Goal: Obtain resource: Obtain resource

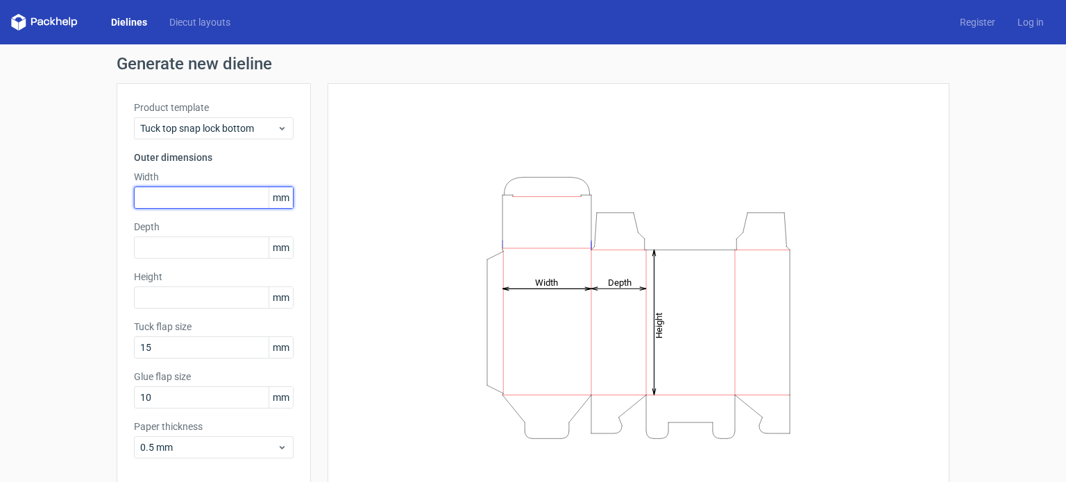
click at [159, 195] on input "text" at bounding box center [214, 198] width 160 height 22
type input "146"
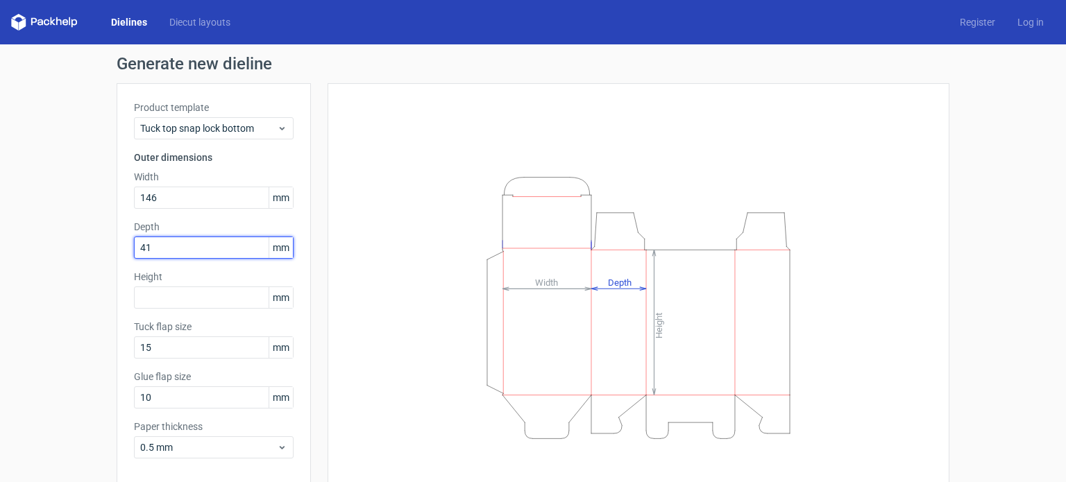
type input "4"
type input "81"
drag, startPoint x: 146, startPoint y: 321, endPoint x: 146, endPoint y: 328, distance: 7.6
click at [146, 327] on label "Tuck flap size" at bounding box center [214, 327] width 160 height 14
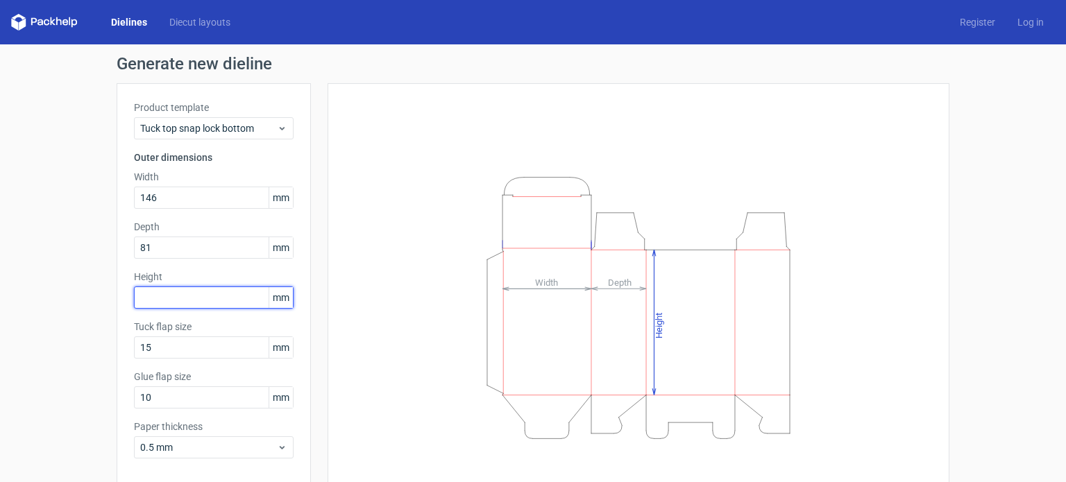
click at [155, 300] on input "text" at bounding box center [214, 298] width 160 height 22
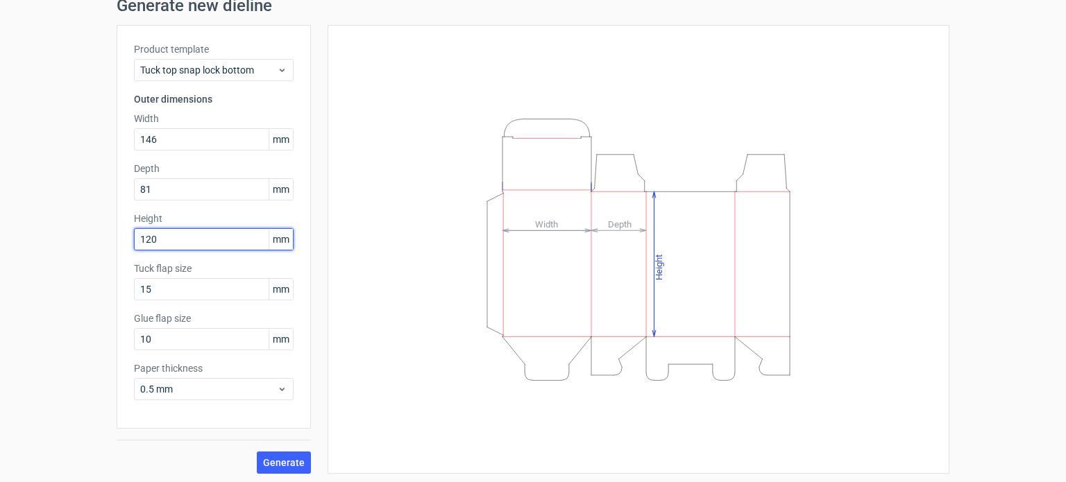
scroll to position [60, 0]
type input "120"
click at [273, 457] on span "Generate" at bounding box center [284, 461] width 42 height 10
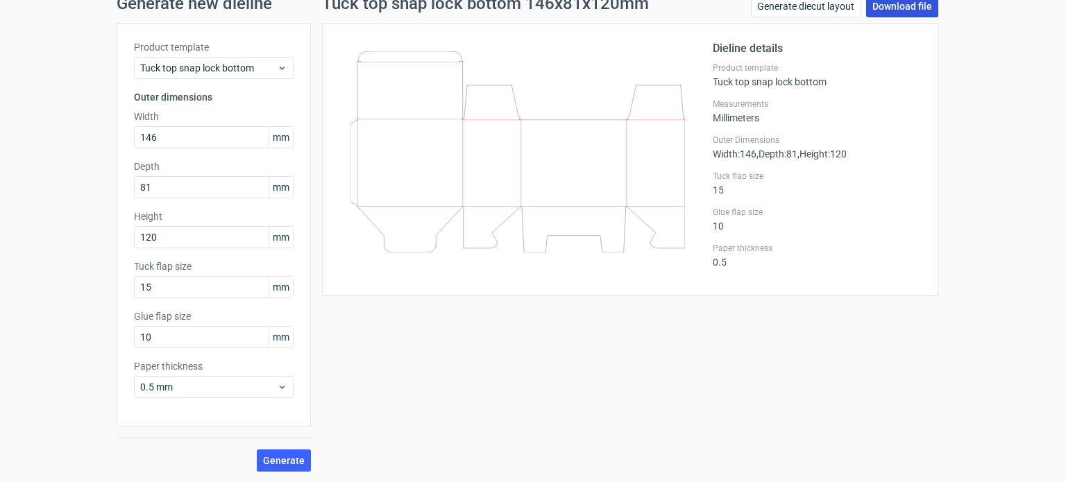
click at [896, 8] on link "Download file" at bounding box center [902, 6] width 72 height 22
click at [885, 8] on link "Download file" at bounding box center [902, 6] width 72 height 22
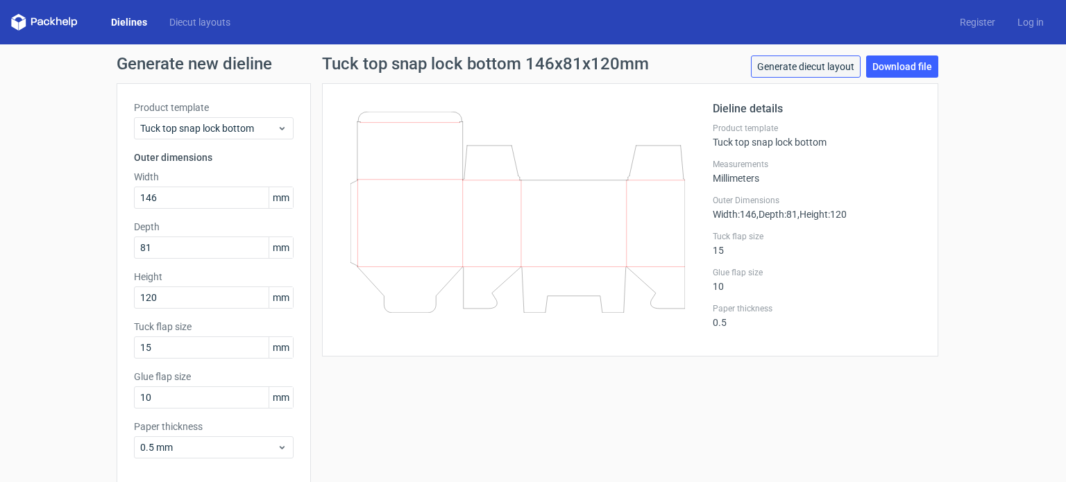
click at [809, 70] on link "Generate diecut layout" at bounding box center [806, 67] width 110 height 22
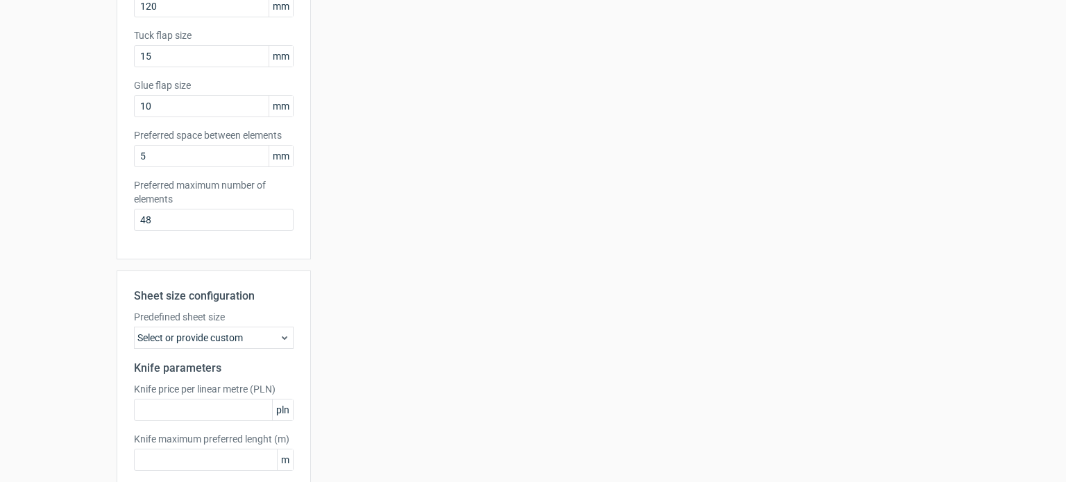
scroll to position [347, 0]
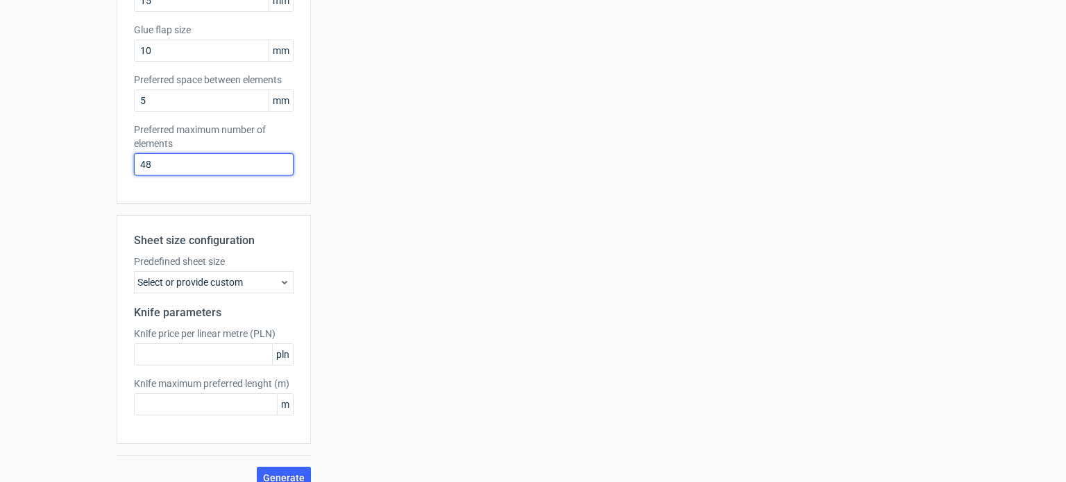
click at [192, 160] on input "48" at bounding box center [214, 164] width 160 height 22
click at [294, 473] on span "Generate" at bounding box center [284, 478] width 42 height 10
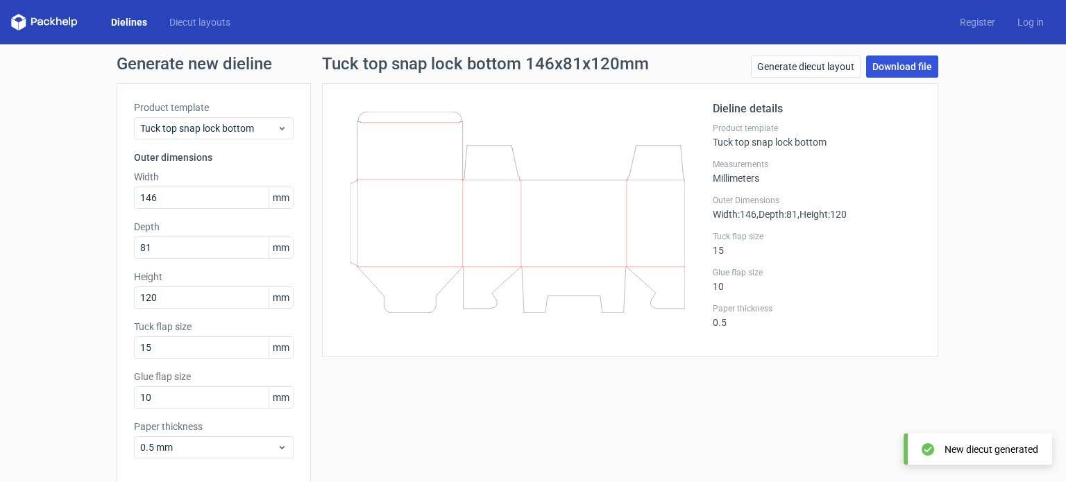
click at [899, 60] on link "Download file" at bounding box center [902, 67] width 72 height 22
click at [919, 62] on link "Download file" at bounding box center [902, 67] width 72 height 22
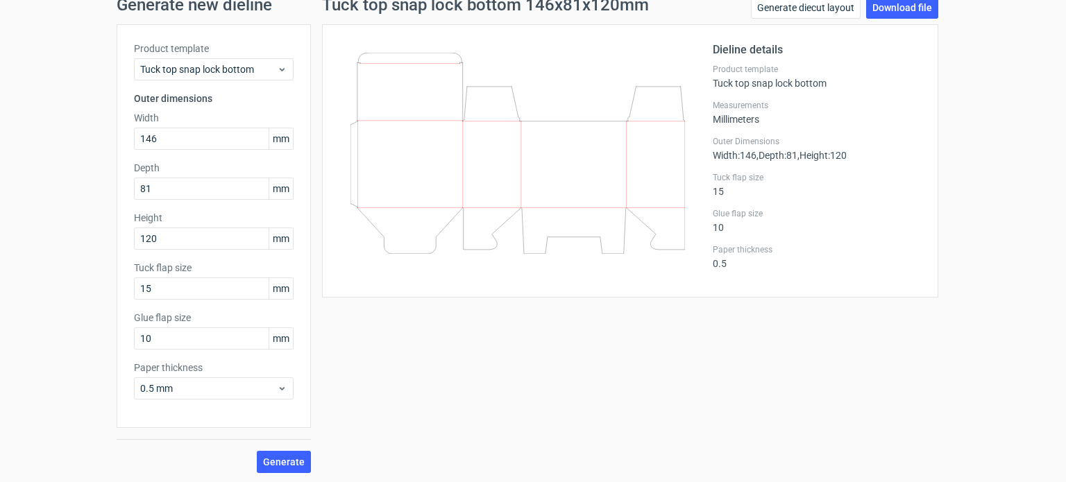
scroll to position [60, 0]
click at [232, 64] on span "Tuck top snap lock bottom" at bounding box center [208, 68] width 137 height 14
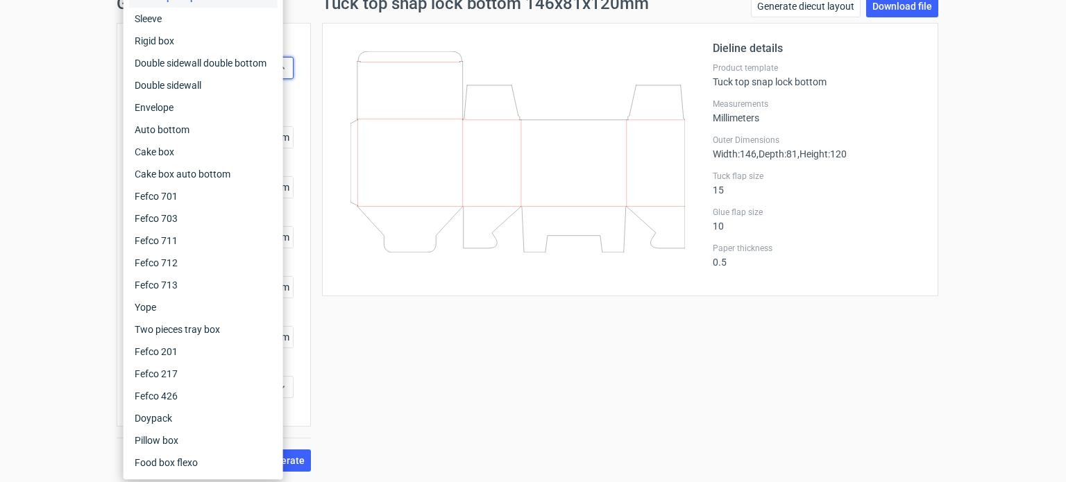
click at [705, 407] on div "Tuck top snap lock bottom 146x81x120mm Generate diecut layout Download file Die…" at bounding box center [630, 233] width 638 height 477
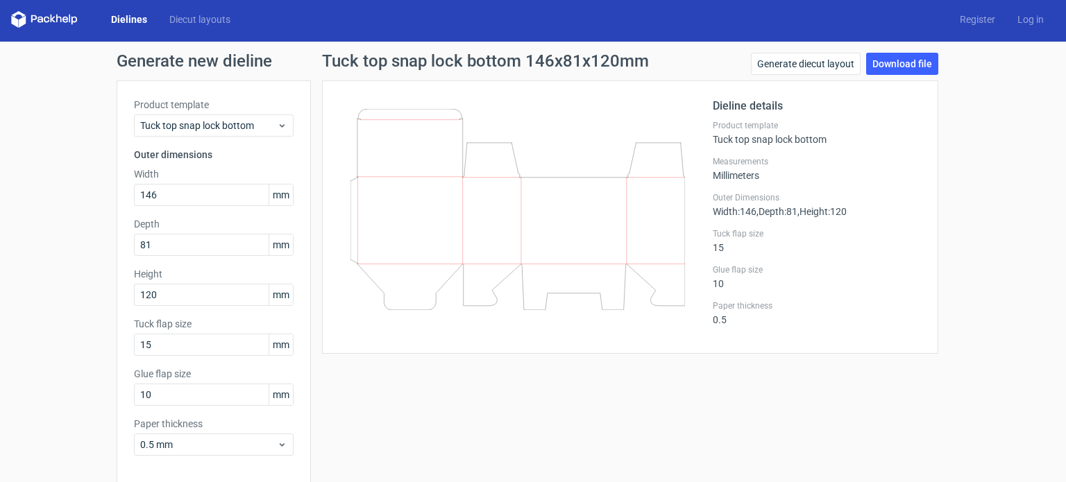
scroll to position [0, 0]
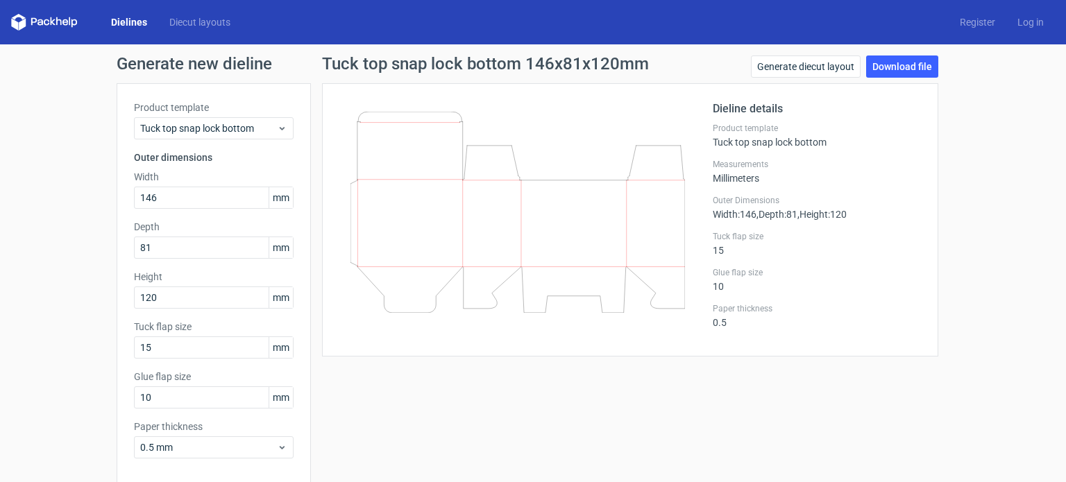
click at [67, 22] on icon at bounding box center [44, 22] width 67 height 17
click at [210, 33] on div "Dielines Diecut layouts Register Log in" at bounding box center [533, 22] width 1066 height 44
click at [208, 26] on link "Diecut layouts" at bounding box center [199, 22] width 83 height 14
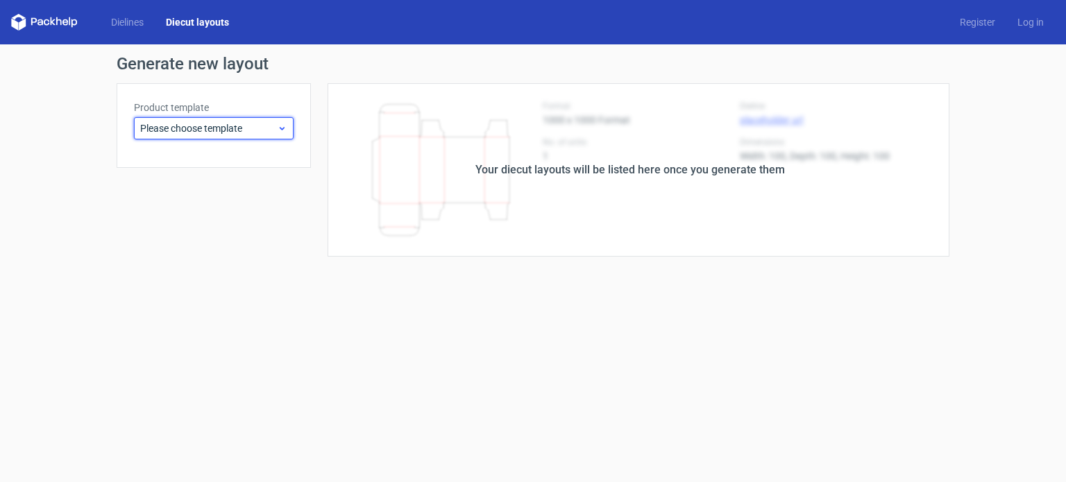
click at [185, 137] on div "Please choose template" at bounding box center [214, 128] width 160 height 22
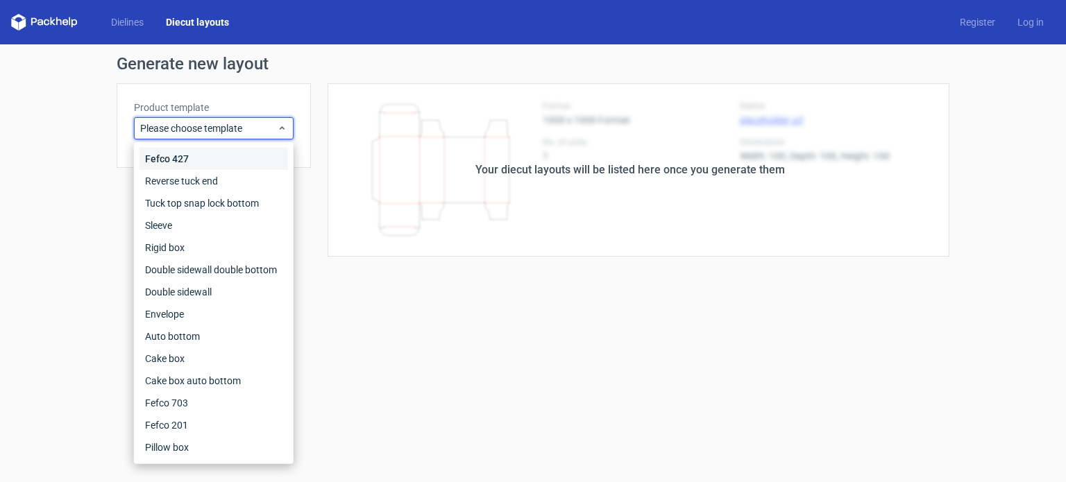
click at [202, 158] on div "Fefco 427" at bounding box center [213, 159] width 148 height 22
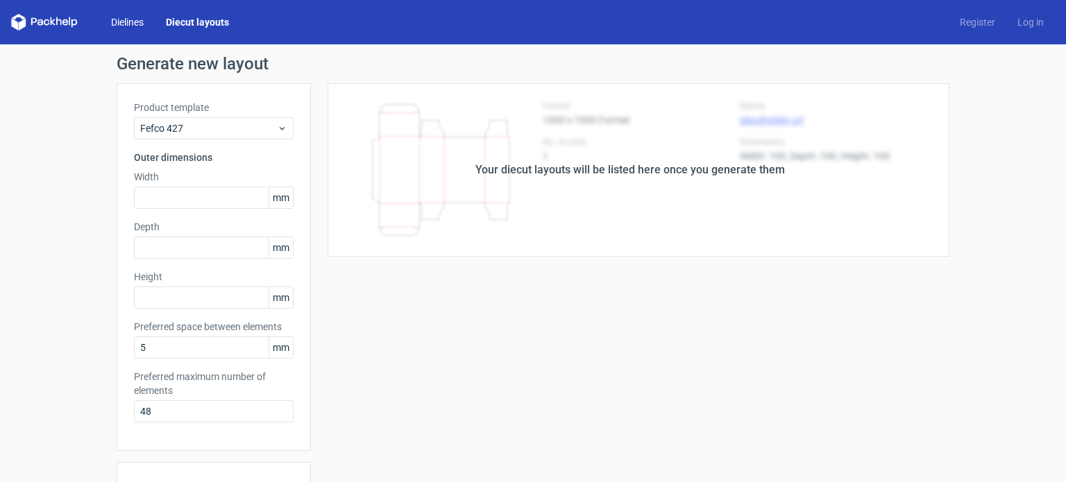
click at [116, 18] on link "Dielines" at bounding box center [127, 22] width 55 height 14
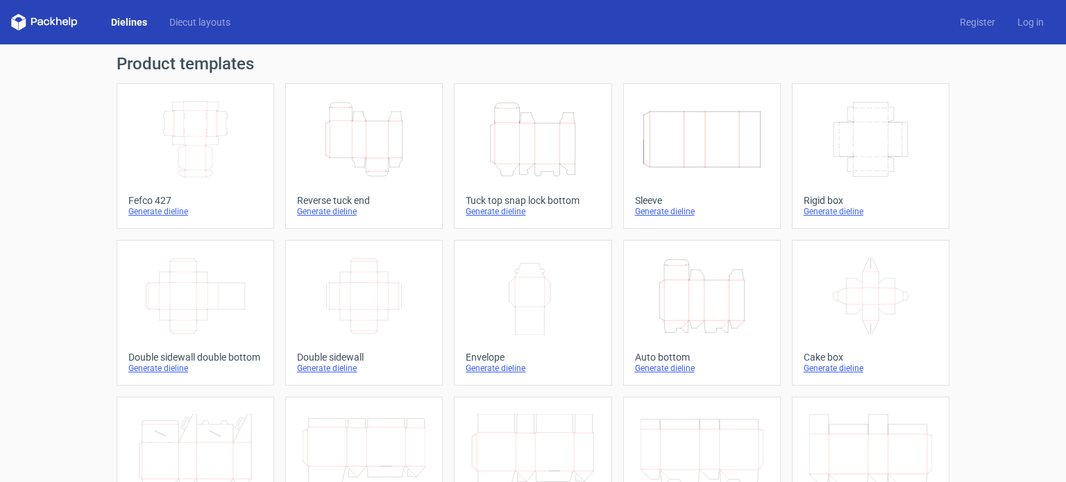
click at [53, 15] on icon at bounding box center [44, 22] width 67 height 17
click at [523, 146] on icon "Height Depth Width" at bounding box center [532, 140] width 123 height 78
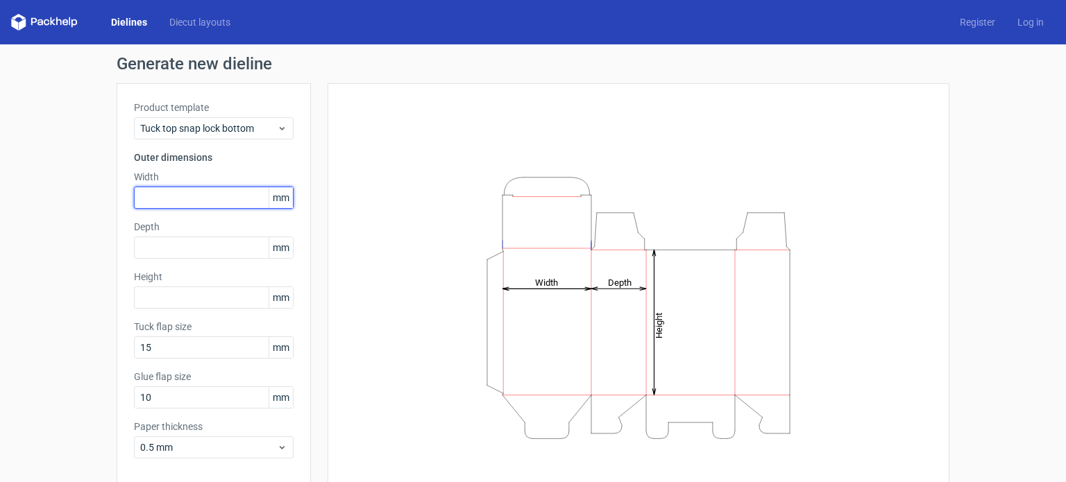
click at [203, 194] on input "text" at bounding box center [214, 198] width 160 height 22
type input "146"
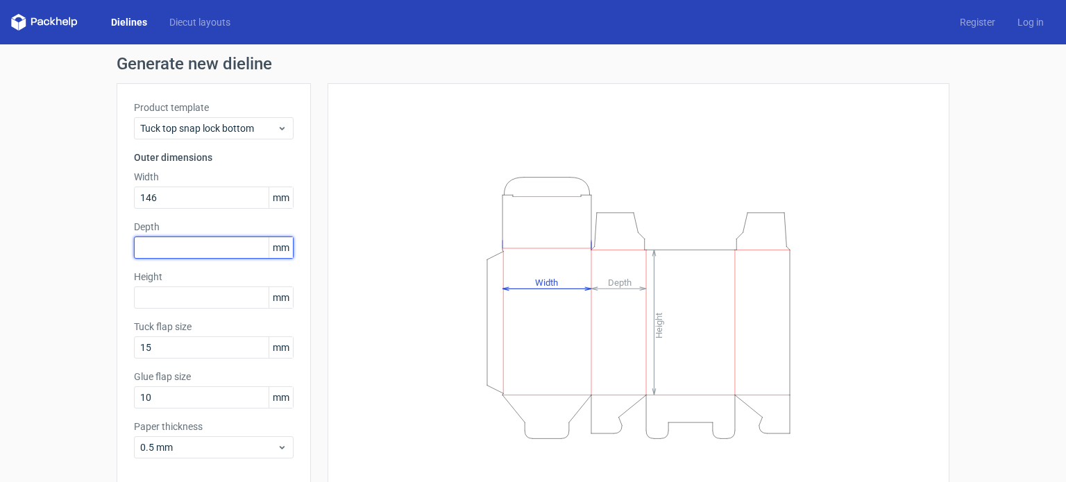
click at [196, 248] on input "text" at bounding box center [214, 248] width 160 height 22
type input "81"
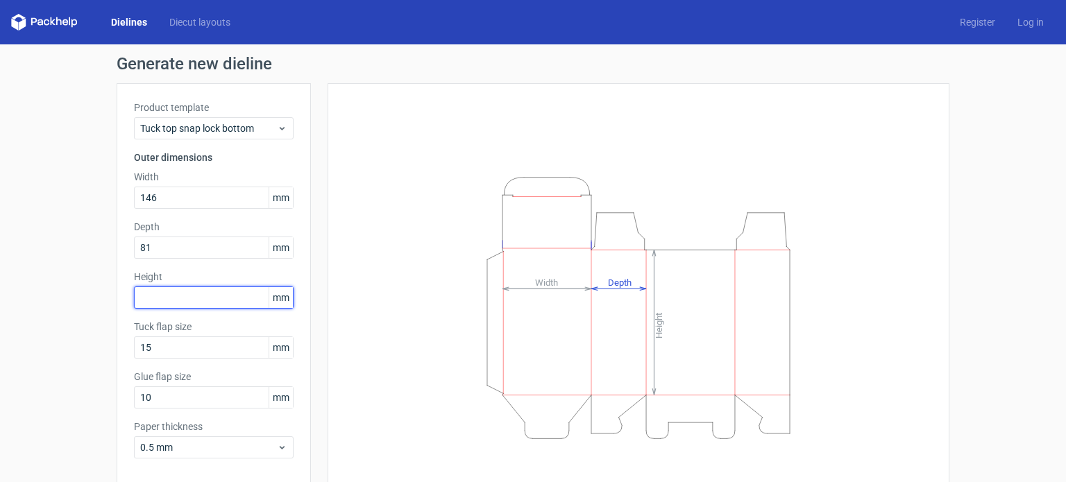
click at [181, 307] on input "text" at bounding box center [214, 298] width 160 height 22
type input "120"
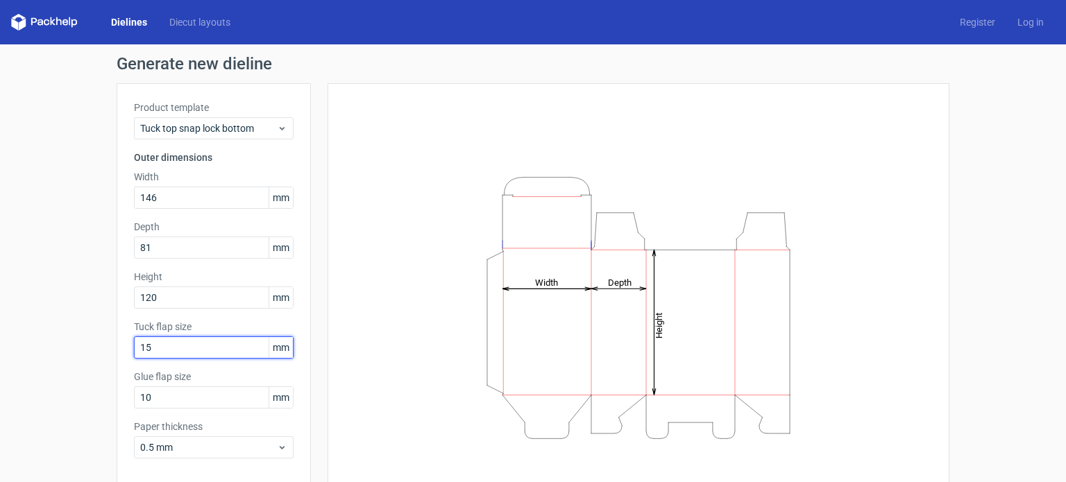
drag, startPoint x: 228, startPoint y: 349, endPoint x: 0, endPoint y: 348, distance: 228.3
click at [0, 348] on div "Generate new dieline Product template Tuck top snap lock bottom Outer dimension…" at bounding box center [533, 293] width 1066 height 499
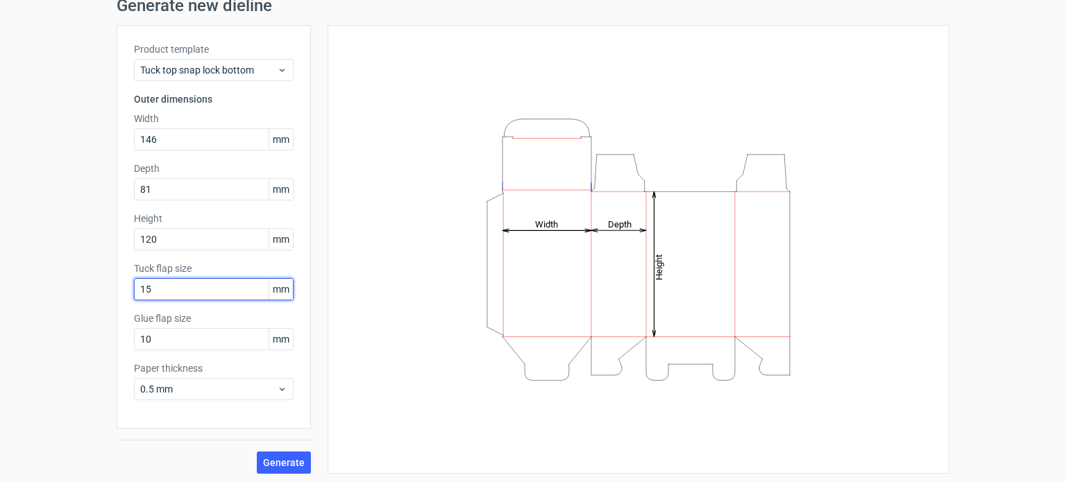
scroll to position [60, 0]
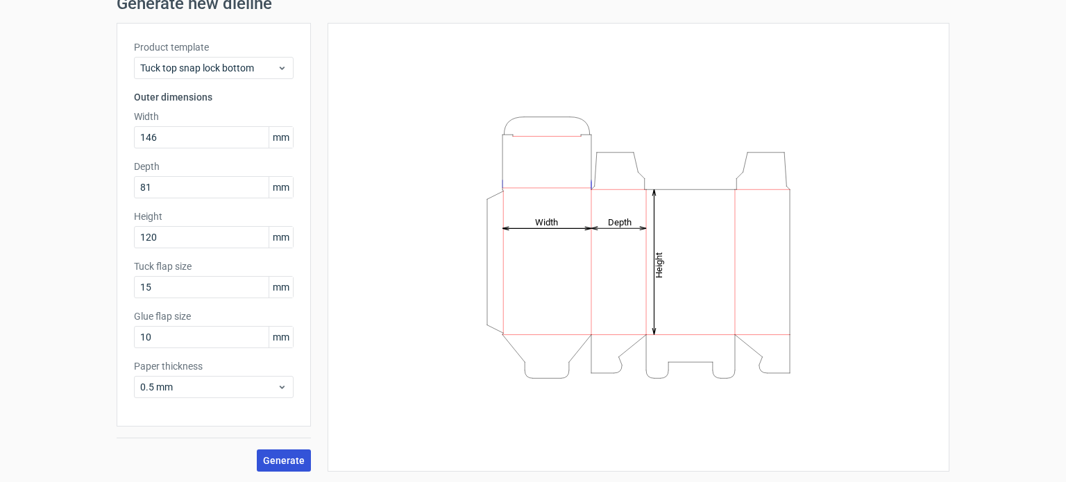
click at [277, 461] on span "Generate" at bounding box center [284, 461] width 42 height 10
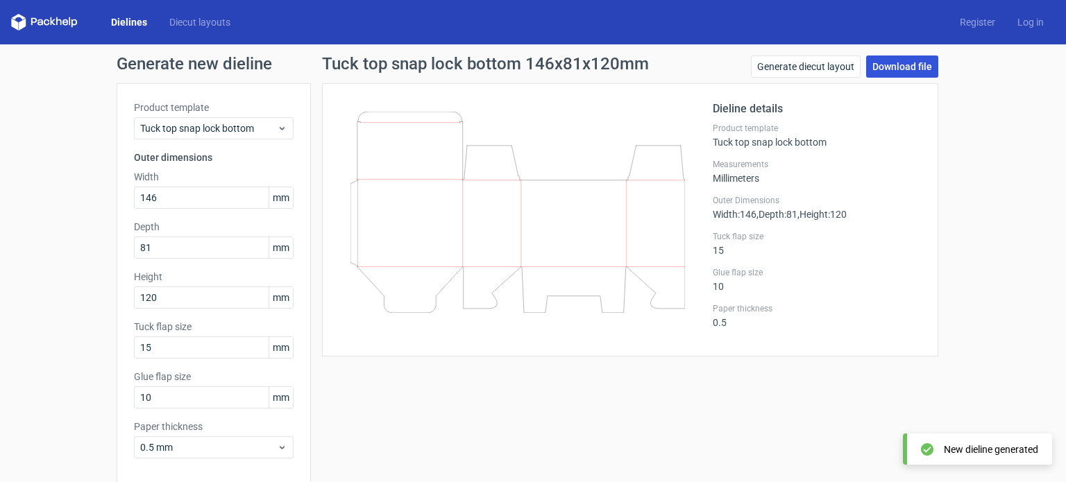
click at [902, 66] on link "Download file" at bounding box center [902, 67] width 72 height 22
click at [674, 413] on div "Tuck top snap lock bottom 146x81x120mm Generate diecut layout Download file Die…" at bounding box center [630, 294] width 638 height 477
click at [897, 61] on link "Download file" at bounding box center [902, 67] width 72 height 22
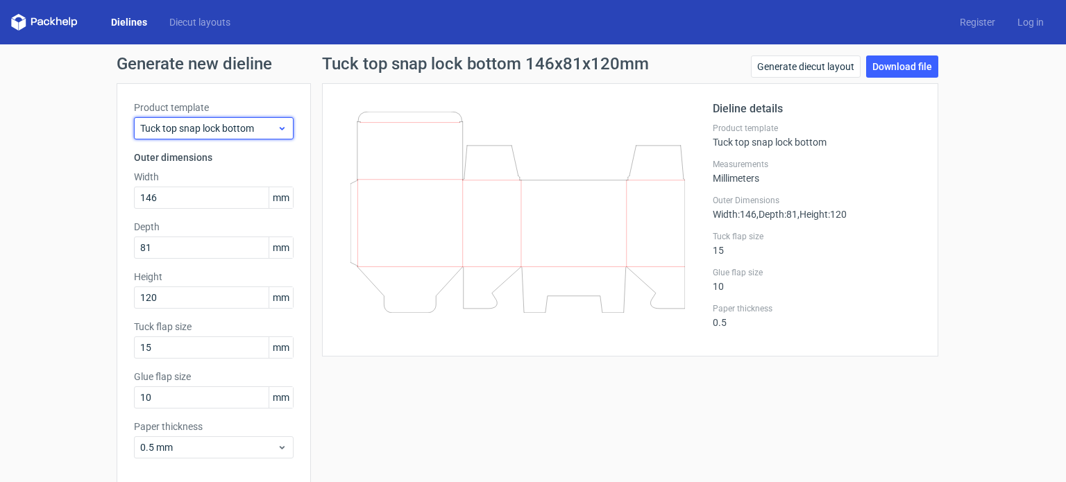
click at [255, 126] on span "Tuck top snap lock bottom" at bounding box center [208, 128] width 137 height 14
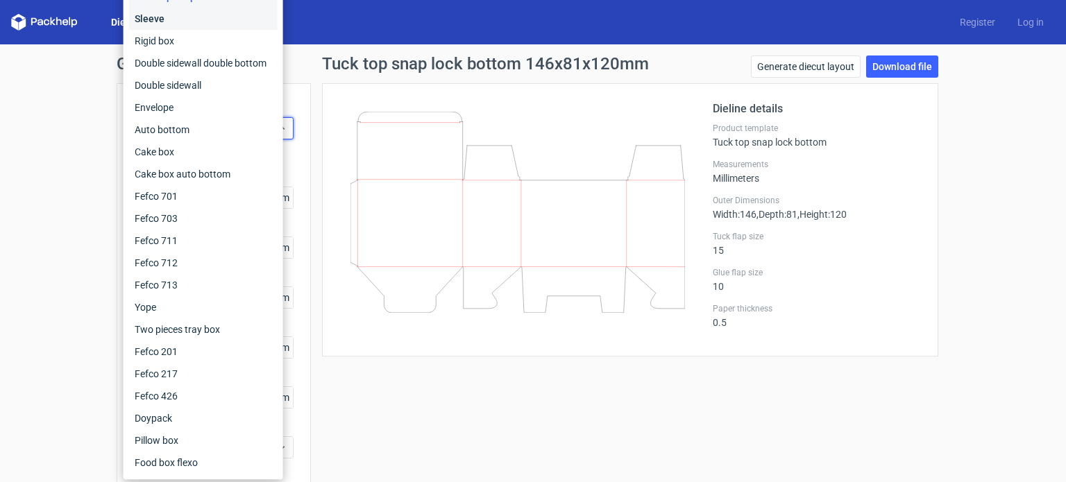
click at [150, 10] on div "Sleeve" at bounding box center [203, 19] width 148 height 22
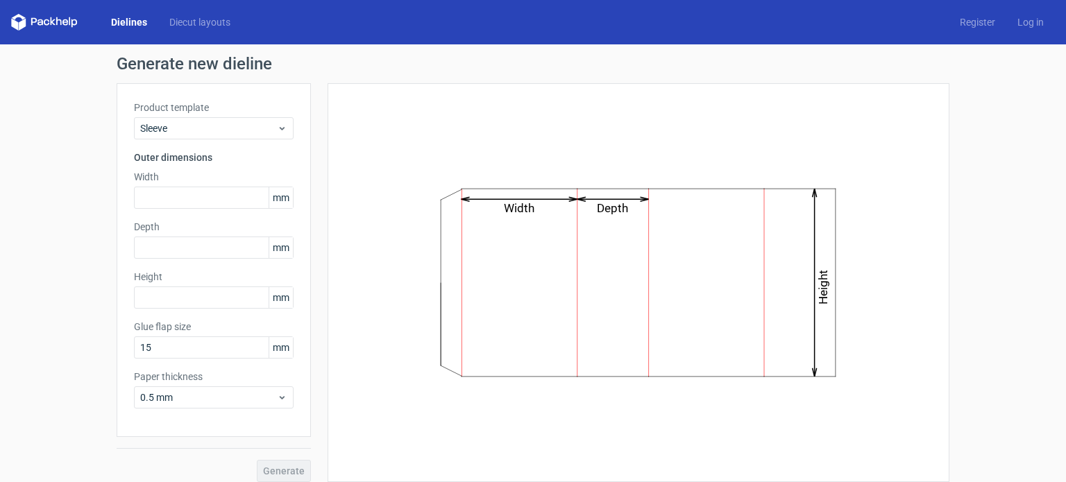
click at [219, 33] on div "Dielines Diecut layouts Register Log in" at bounding box center [533, 22] width 1066 height 44
click at [207, 18] on link "Diecut layouts" at bounding box center [199, 22] width 83 height 14
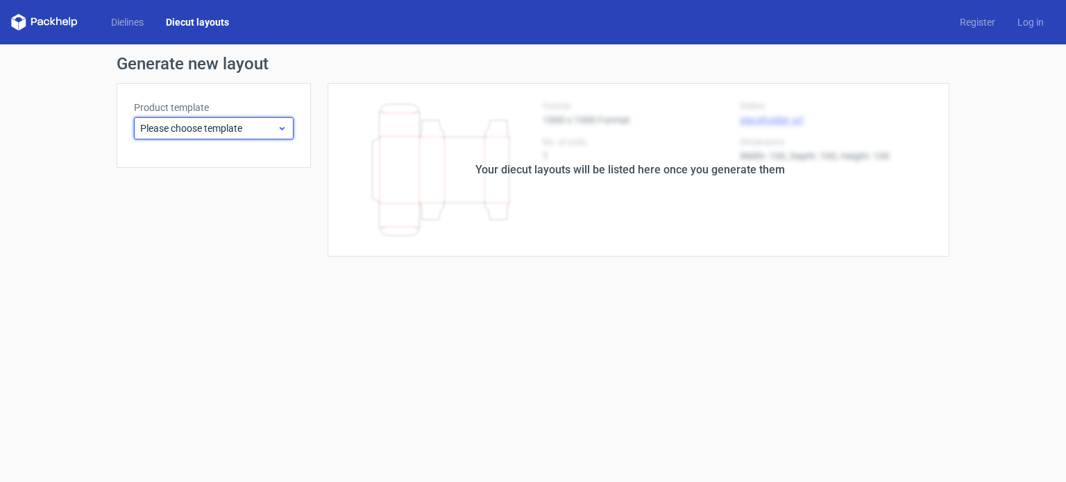
click at [214, 126] on span "Please choose template" at bounding box center [208, 128] width 137 height 14
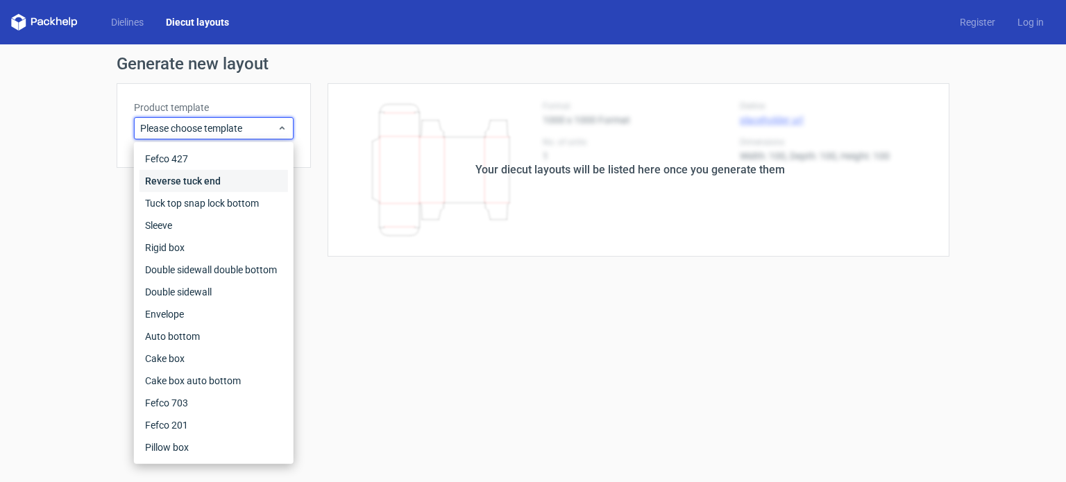
click at [208, 174] on div "Reverse tuck end" at bounding box center [213, 181] width 148 height 22
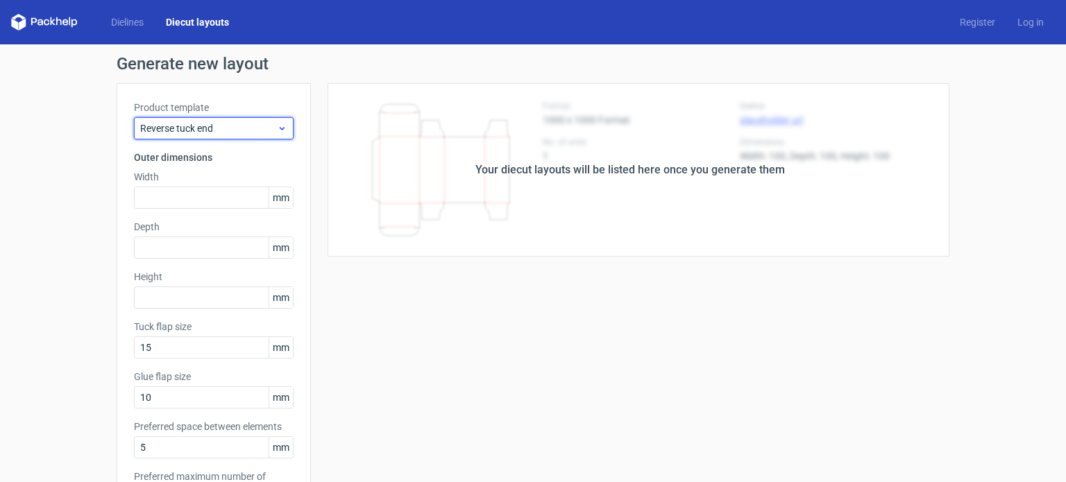
click at [223, 132] on span "Reverse tuck end" at bounding box center [208, 128] width 137 height 14
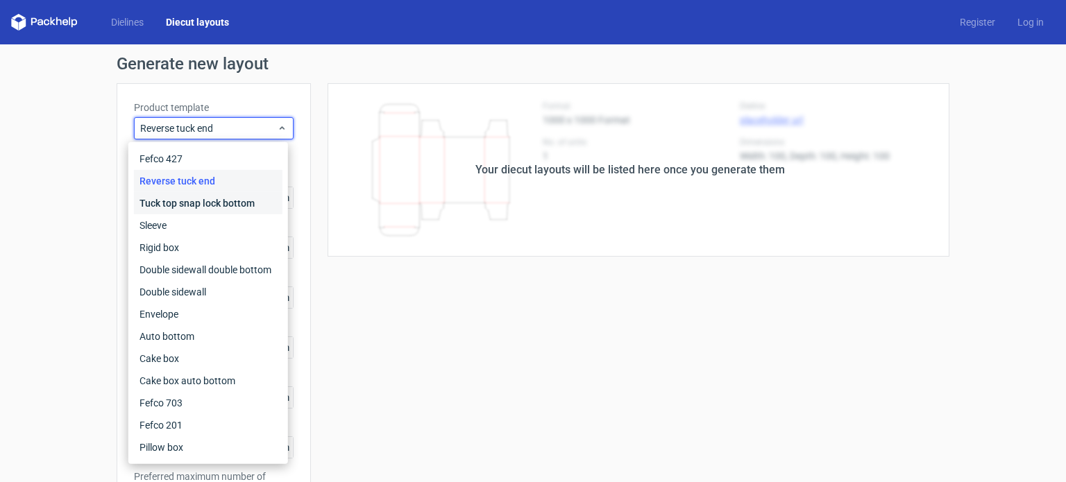
click at [155, 212] on div "Tuck top snap lock bottom" at bounding box center [208, 203] width 148 height 22
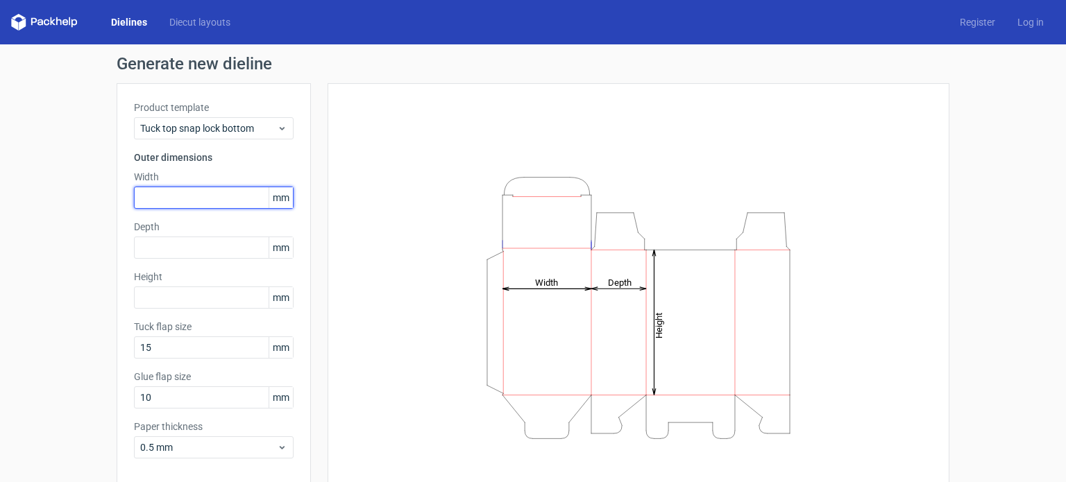
click at [162, 201] on input "text" at bounding box center [214, 198] width 160 height 22
type input "146"
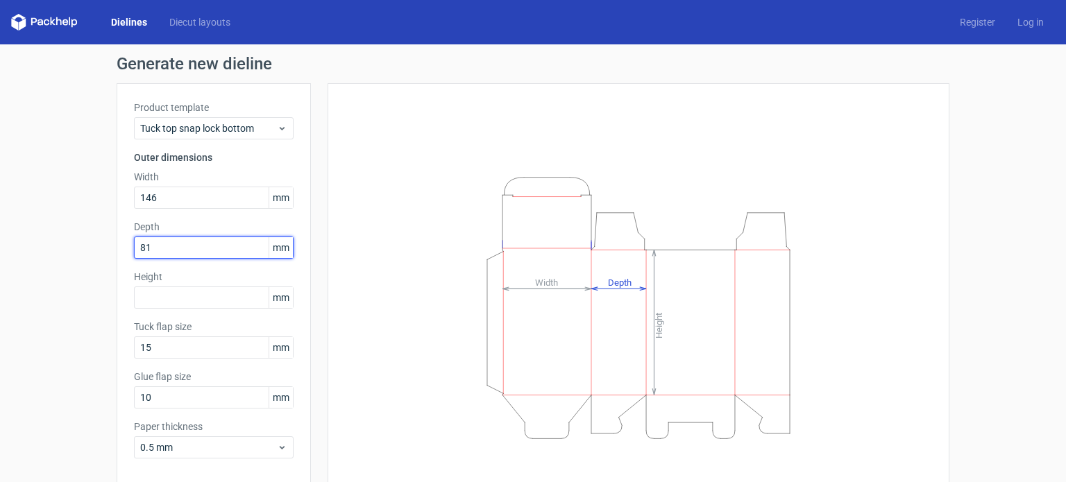
type input "81"
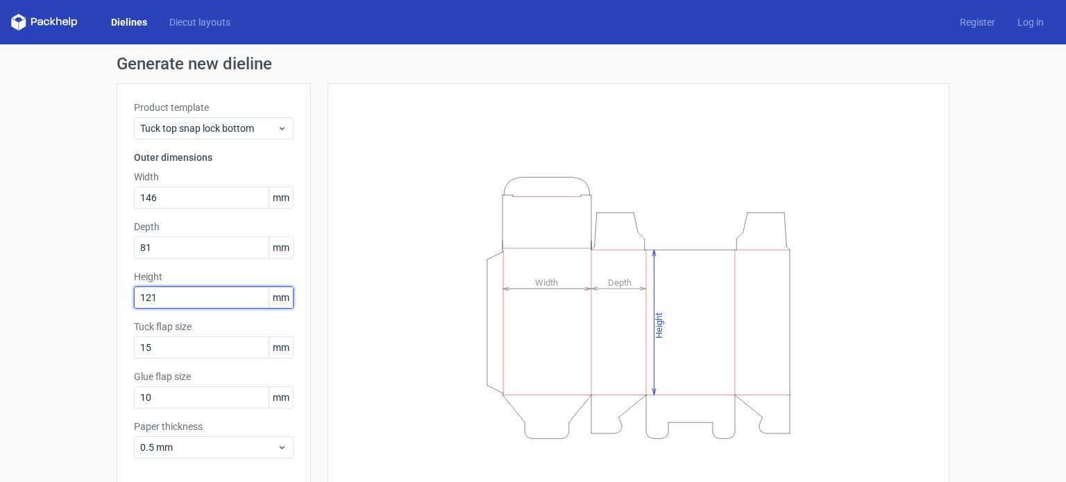
type input "121"
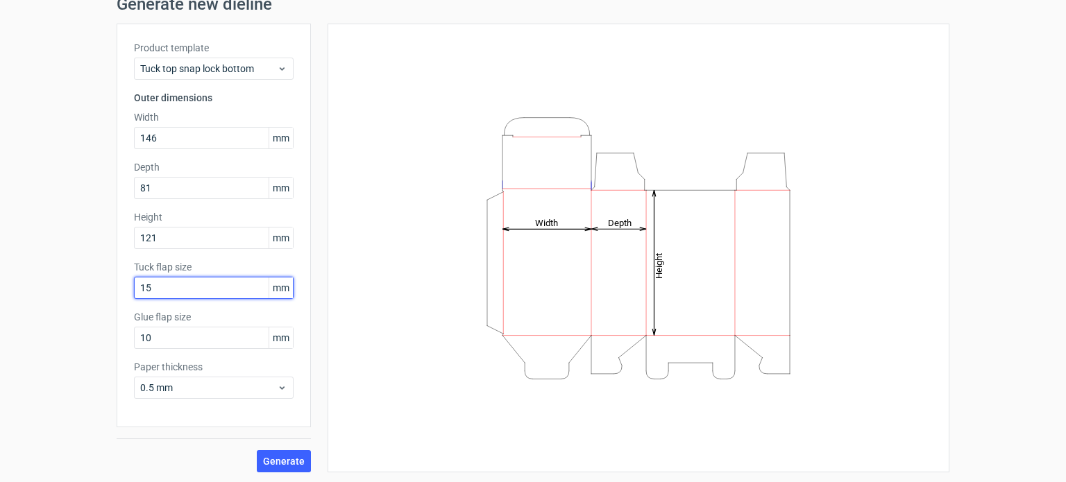
scroll to position [60, 0]
click at [289, 465] on span "Generate" at bounding box center [284, 461] width 42 height 10
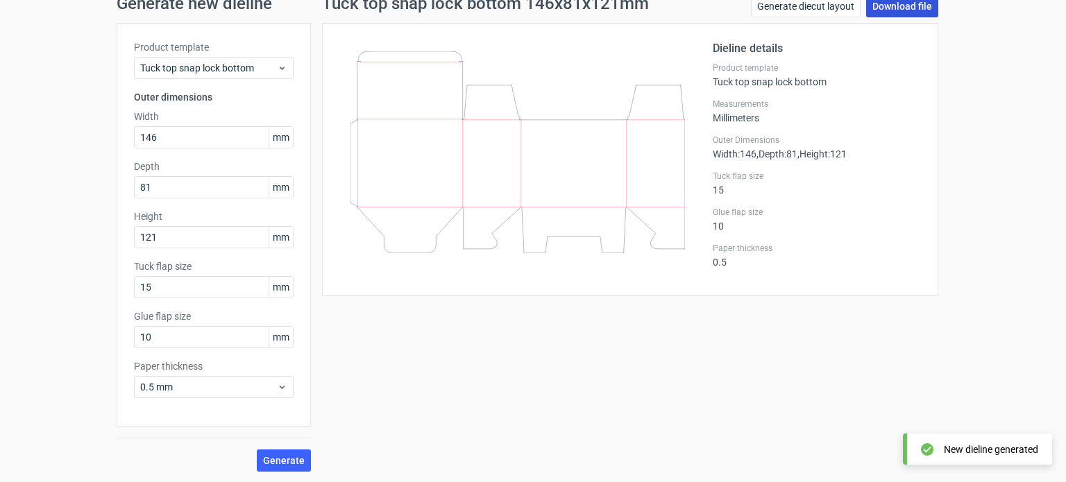
click at [911, 10] on link "Download file" at bounding box center [902, 6] width 72 height 22
drag, startPoint x: 559, startPoint y: 144, endPoint x: 375, endPoint y: 287, distance: 232.4
click at [374, 288] on div "Dieline details Product template Tuck top snap lock bottom Measurements Millime…" at bounding box center [630, 159] width 616 height 273
drag, startPoint x: 516, startPoint y: 180, endPoint x: 391, endPoint y: 178, distance: 124.9
click at [391, 178] on icon at bounding box center [517, 152] width 334 height 202
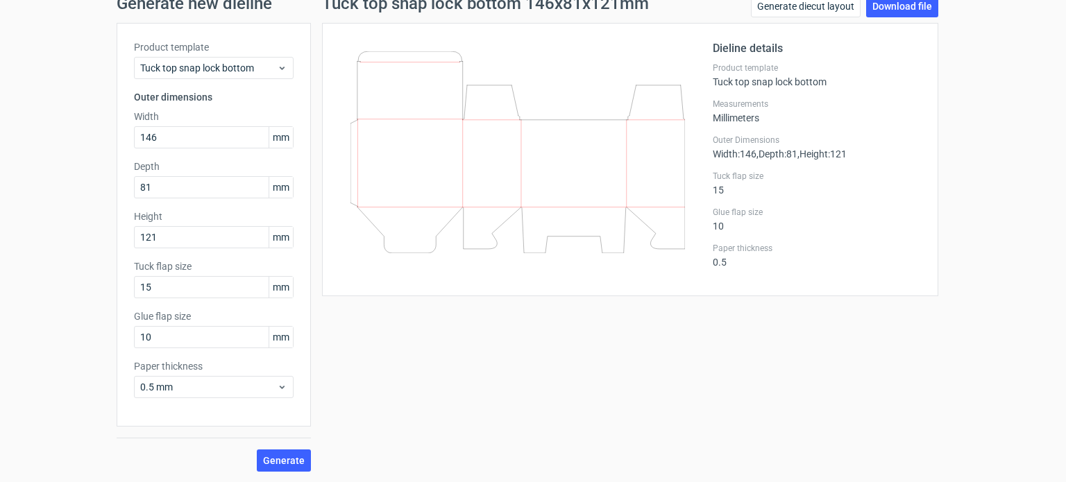
click at [314, 470] on div "Generate new dieline Product template Tuck top snap lock bottom Outer dimension…" at bounding box center [533, 233] width 1066 height 499
click at [281, 457] on span "Generate" at bounding box center [284, 461] width 42 height 10
click at [897, 11] on link "Download file" at bounding box center [902, 6] width 72 height 22
drag, startPoint x: 911, startPoint y: 3, endPoint x: 189, endPoint y: 388, distance: 818.3
click at [192, 387] on span "0.5 mm" at bounding box center [208, 387] width 137 height 14
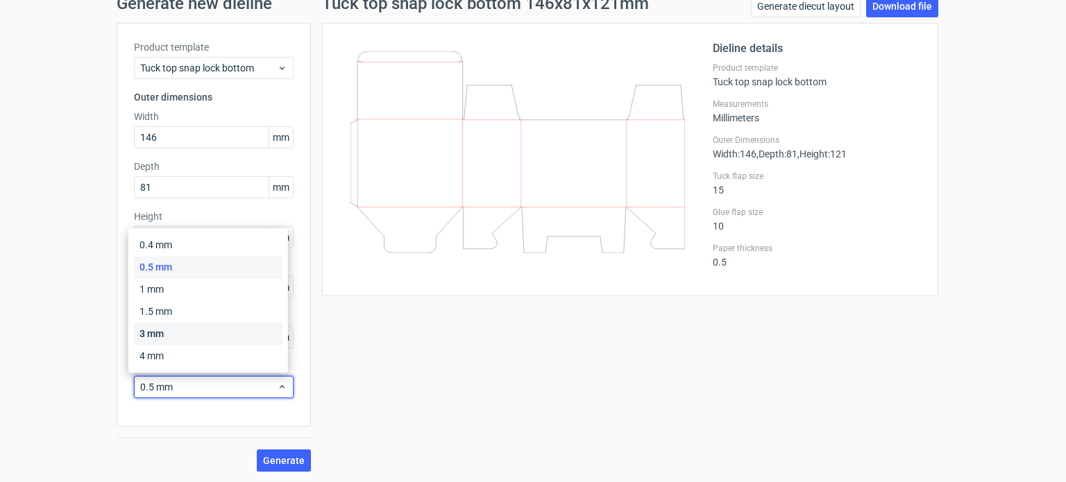
click at [166, 330] on div "3 mm" at bounding box center [208, 334] width 148 height 22
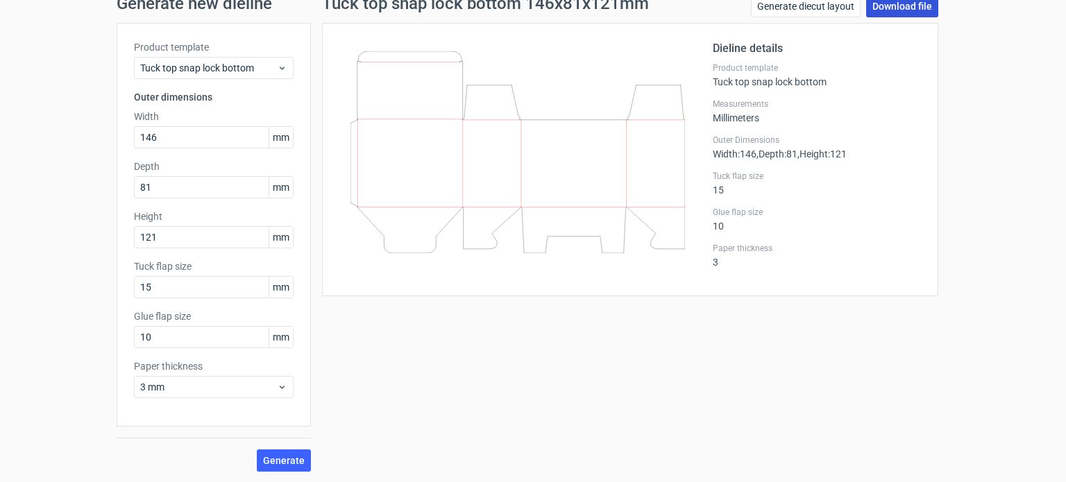
click at [913, 8] on link "Download file" at bounding box center [902, 6] width 72 height 22
